Goal: Information Seeking & Learning: Learn about a topic

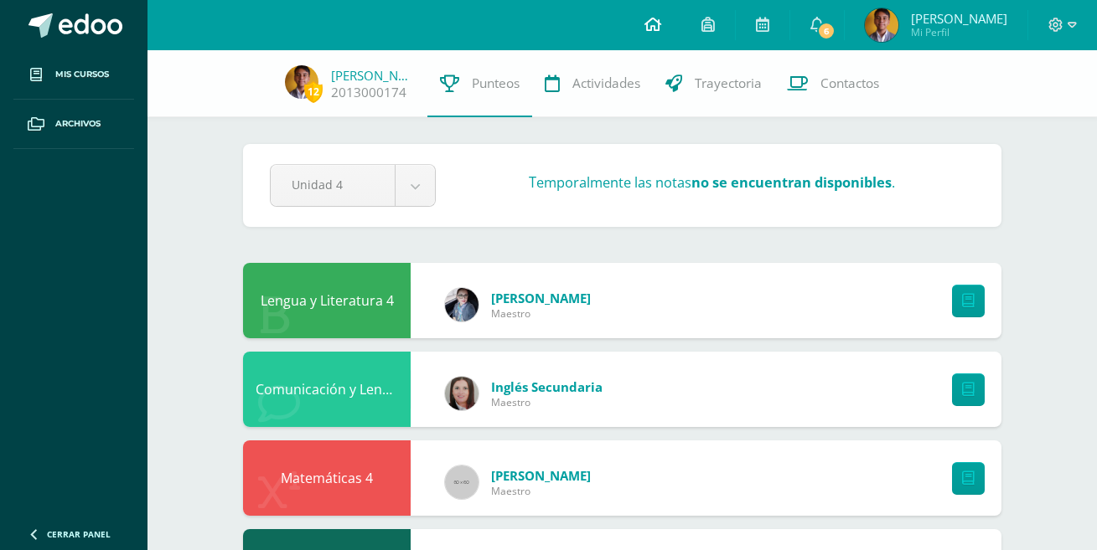
click at [643, 18] on link at bounding box center [652, 25] width 57 height 50
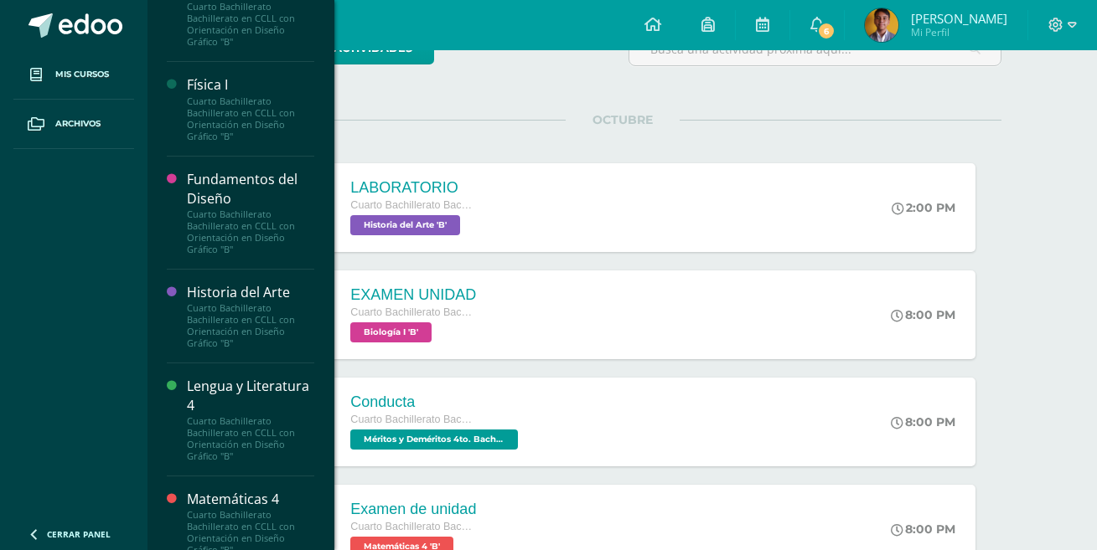
scroll to position [1173, 0]
click at [261, 304] on body "Mis cursos Archivos Cerrar panel [DEMOGRAPHIC_DATA] Cuarto Bachillerato Bachill…" at bounding box center [548, 411] width 1097 height 1159
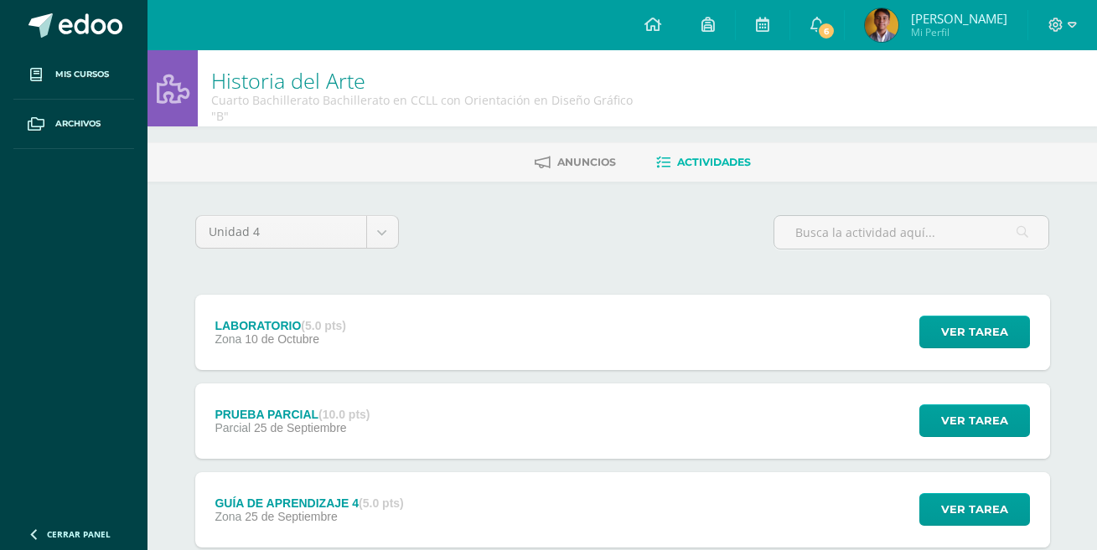
click at [365, 319] on div "LABORATORIO (5.0 pts) Zona 10 de Octubre" at bounding box center [280, 332] width 171 height 75
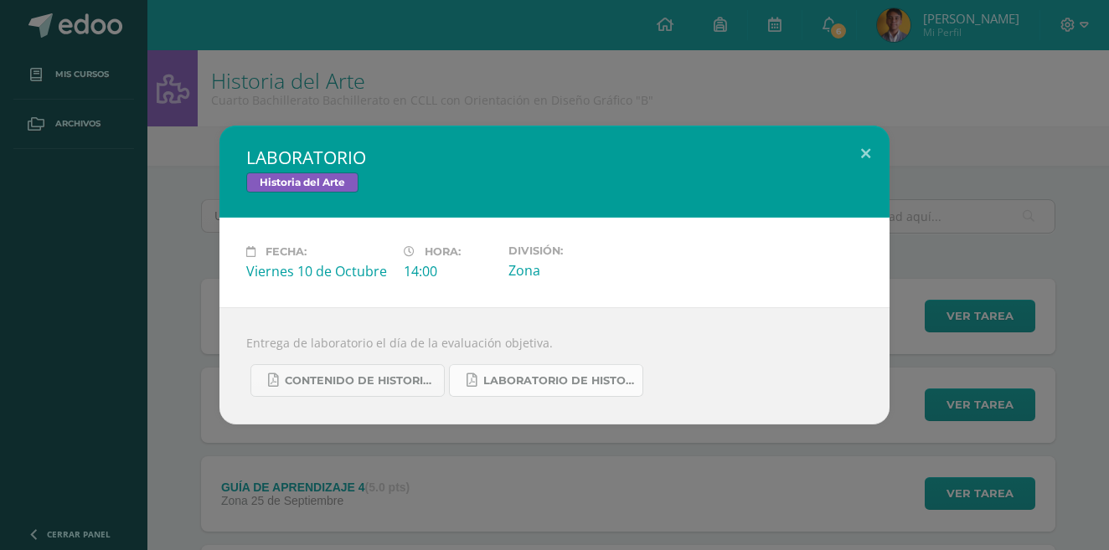
click at [450, 379] on link "LABORATORIO DE HISTORIA DEL ARTE.pdf" at bounding box center [546, 380] width 194 height 33
